Goal: Check status: Check status

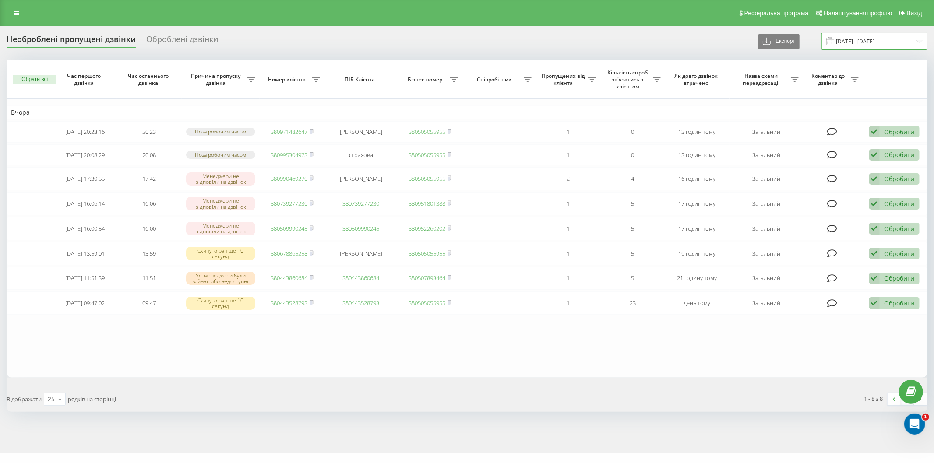
click at [887, 36] on input "22.09.2025 - 22.09.2025" at bounding box center [875, 41] width 106 height 17
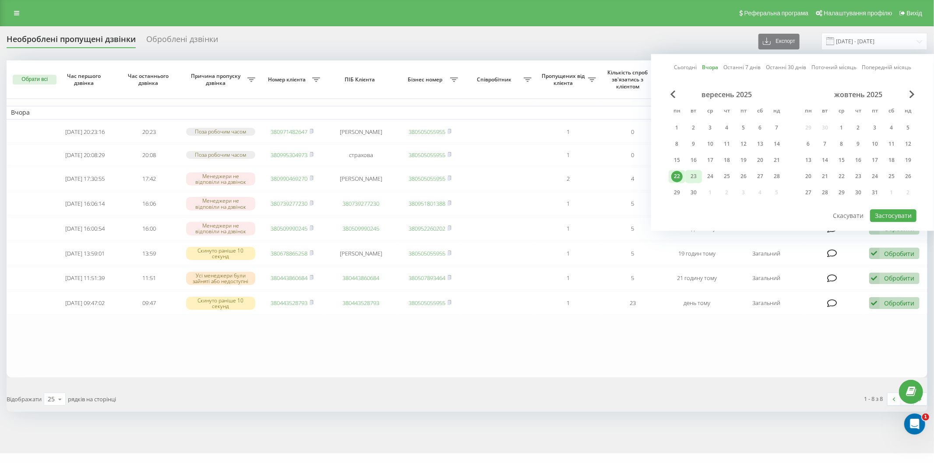
click at [687, 176] on div "23" at bounding box center [693, 176] width 17 height 13
click at [680, 174] on div "22" at bounding box center [676, 176] width 11 height 11
click at [887, 214] on button "Застосувати" at bounding box center [893, 215] width 46 height 13
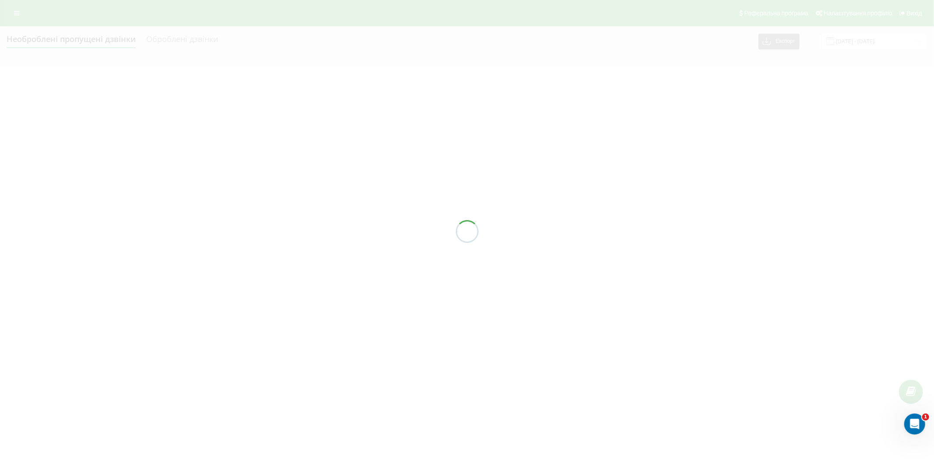
type input "22.09.2025 - 23.09.2025"
